Goal: Information Seeking & Learning: Learn about a topic

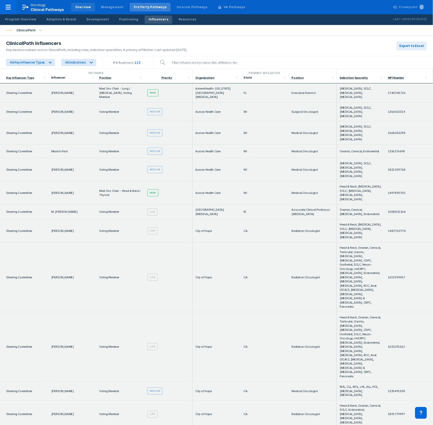
click at [82, 4] on div "Overview" at bounding box center [83, 7] width 24 height 9
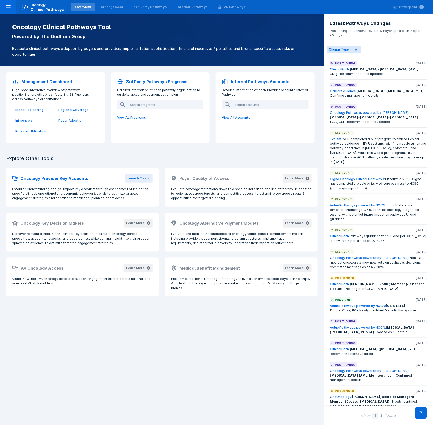
click at [52, 79] on p "Management Dashboard" at bounding box center [46, 82] width 50 height 6
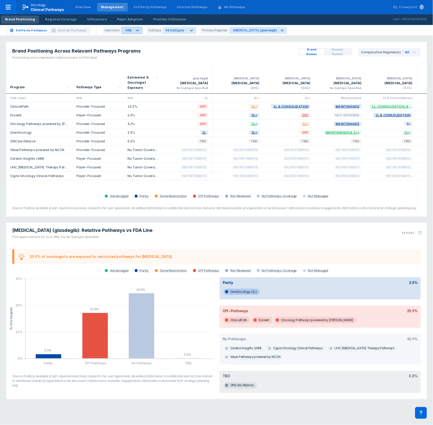
click at [134, 27] on div at bounding box center [137, 30] width 9 height 9
click at [135, 48] on div "CLL" at bounding box center [137, 52] width 29 height 10
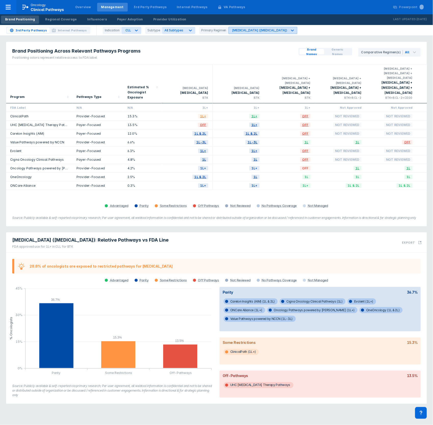
click at [290, 31] on icon at bounding box center [292, 30] width 5 height 5
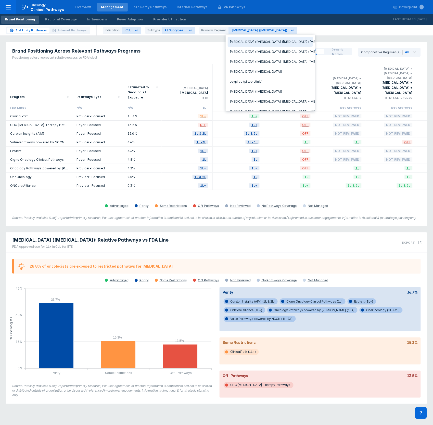
scroll to position [31, 0]
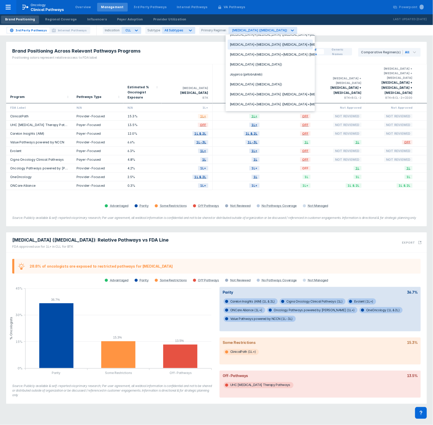
click at [285, 41] on div "Calquence+Venclexta (acalabrutinib+venetoclax)" at bounding box center [270, 45] width 85 height 10
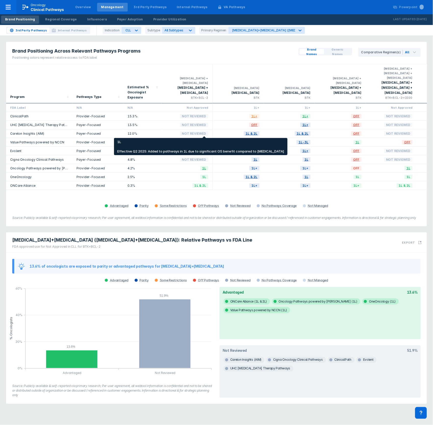
click at [204, 139] on span "1L" at bounding box center [204, 142] width 8 height 6
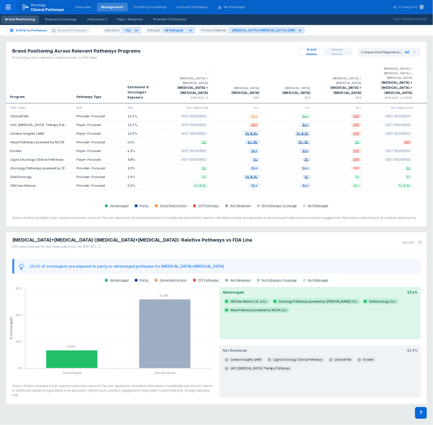
click at [301, 187] on div "Program Pathways Type Estimated % Oncologist Exposure acalabrutinib + venetocla…" at bounding box center [216, 136] width 421 height 145
click at [16, 94] on div "Program" at bounding box center [17, 96] width 15 height 5
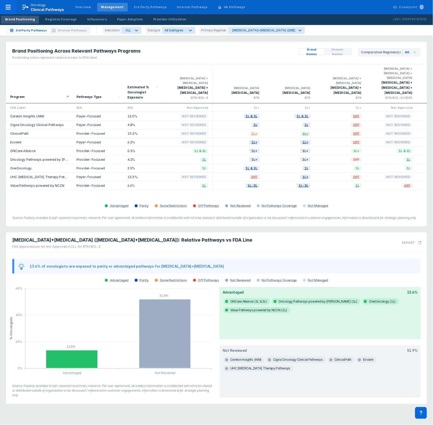
click at [67, 94] on icon at bounding box center [67, 96] width 5 height 5
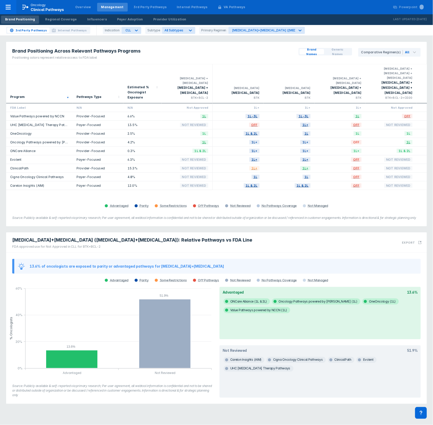
click at [67, 94] on icon at bounding box center [67, 96] width 5 height 5
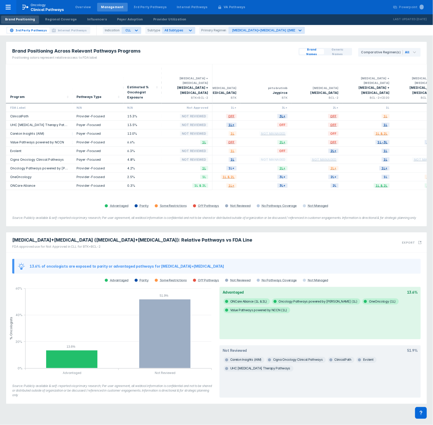
scroll to position [0, 245]
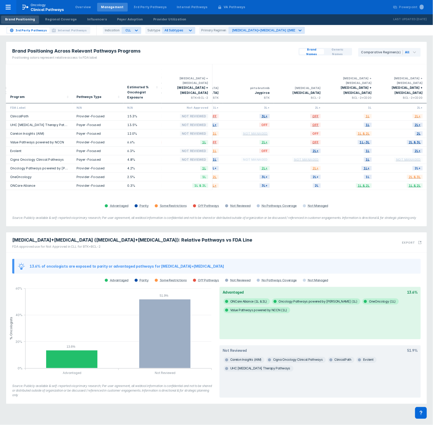
click at [360, 194] on div "Program Pathways Type Estimated % Oncologist Exposure acalabrutinib + venetocla…" at bounding box center [216, 136] width 421 height 145
drag, startPoint x: 94, startPoint y: 187, endPoint x: 115, endPoint y: 192, distance: 22.2
click at [94, 187] on div "Program Pathways Type Estimated % Oncologist Exposure acalabrutinib + venetocla…" at bounding box center [216, 136] width 421 height 145
drag, startPoint x: 363, startPoint y: 195, endPoint x: 367, endPoint y: 193, distance: 3.7
click at [364, 194] on div "Program Pathways Type Estimated % Oncologist Exposure acalabrutinib + venetocla…" at bounding box center [216, 136] width 421 height 145
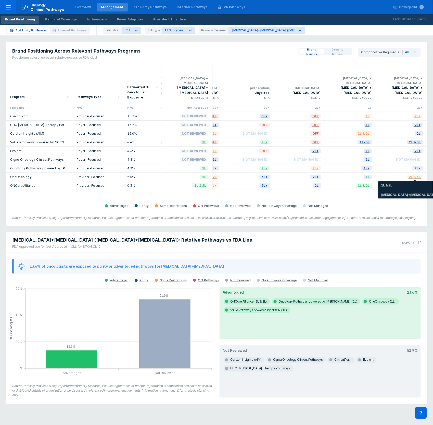
click at [415, 183] on span "1L & 2L" at bounding box center [415, 186] width 16 height 6
click at [366, 202] on div "Advantaged Parity Some Restrictions Off Pathways Not Reviewed No Pathways Cover…" at bounding box center [216, 205] width 414 height 7
click at [343, 186] on div "Program Pathways Type Estimated % Oncologist Exposure acalabrutinib + venetocla…" at bounding box center [216, 136] width 421 height 145
